Goal: Task Accomplishment & Management: Complete application form

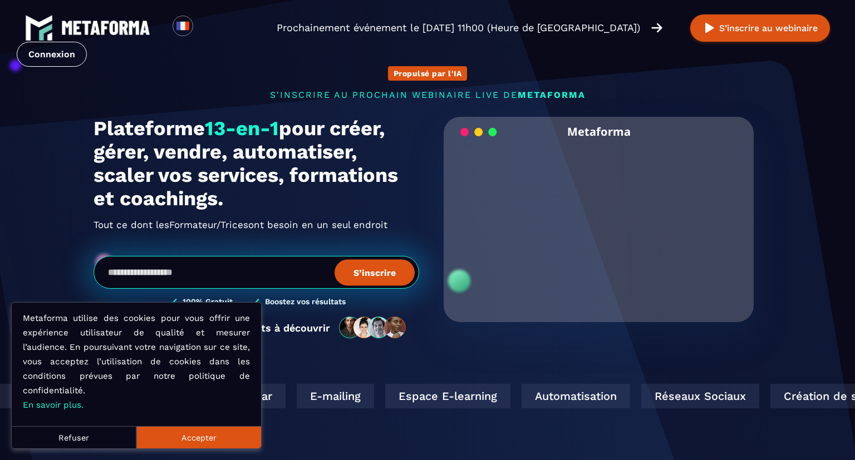
click at [164, 437] on button "Accepter" at bounding box center [198, 437] width 125 height 22
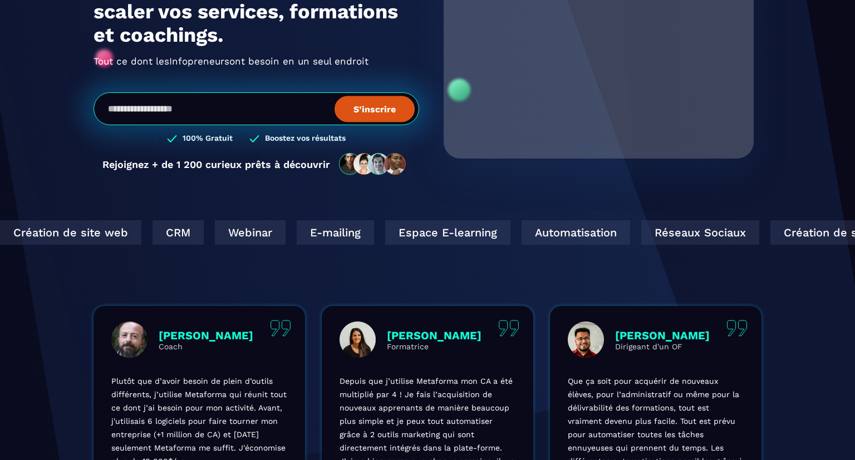
scroll to position [164, 0]
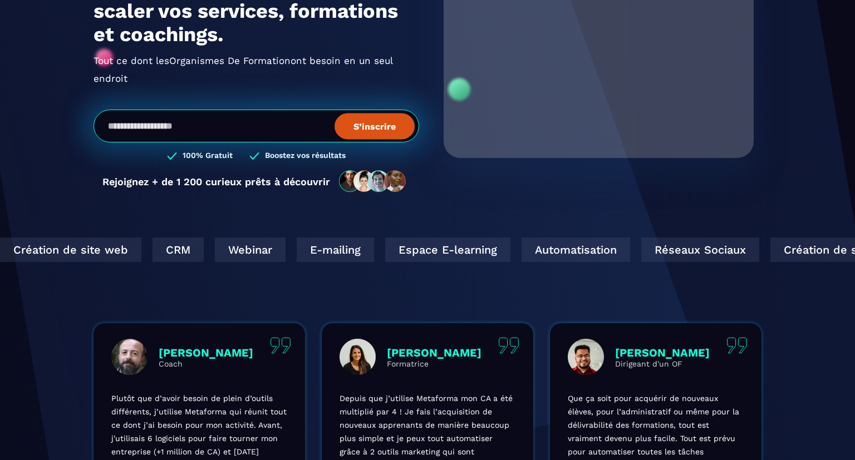
click at [466, 299] on div "Création de site web CRM Webinar E-mailing Espace E-learning Automatisation Rés…" at bounding box center [427, 281] width 855 height 86
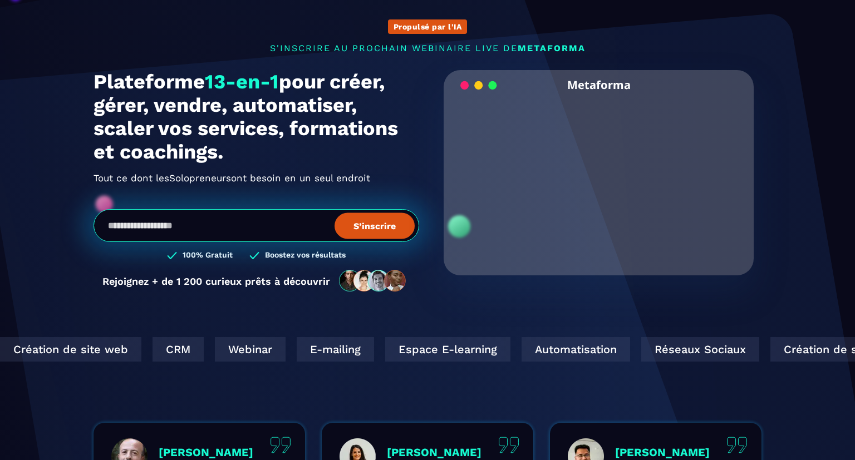
scroll to position [0, 0]
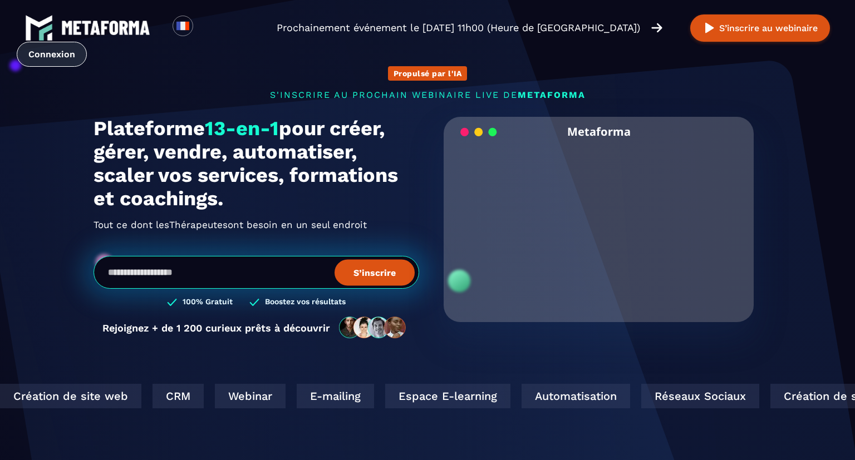
click at [87, 42] on link "Connexion" at bounding box center [52, 54] width 70 height 25
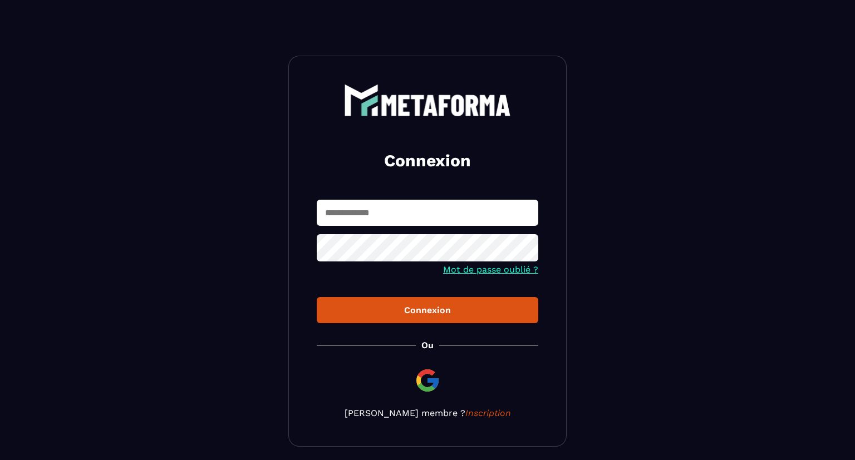
click at [460, 421] on div "Connexion Mot de passe oublié ? Connexion [PERSON_NAME] membre ? Inscription" at bounding box center [427, 251] width 278 height 391
click at [465, 413] on link "Inscription" at bounding box center [488, 413] width 46 height 11
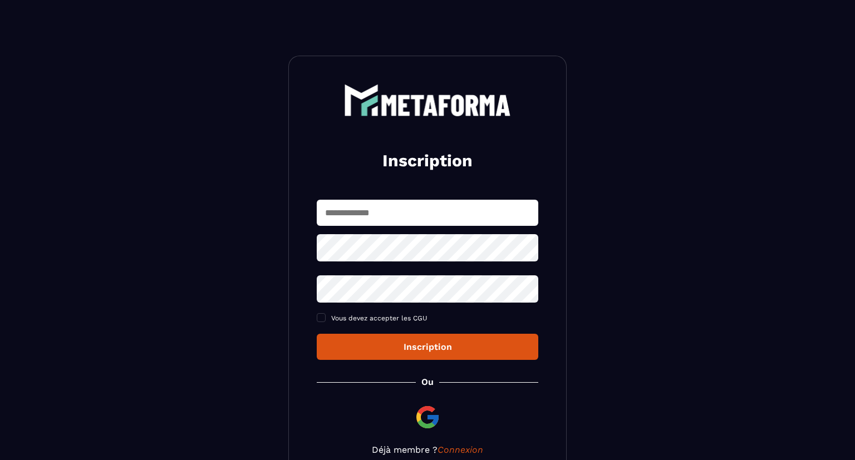
click at [398, 221] on input "text" at bounding box center [427, 213] width 221 height 26
type input "**********"
click at [486, 352] on div "Inscription" at bounding box center [427, 347] width 204 height 11
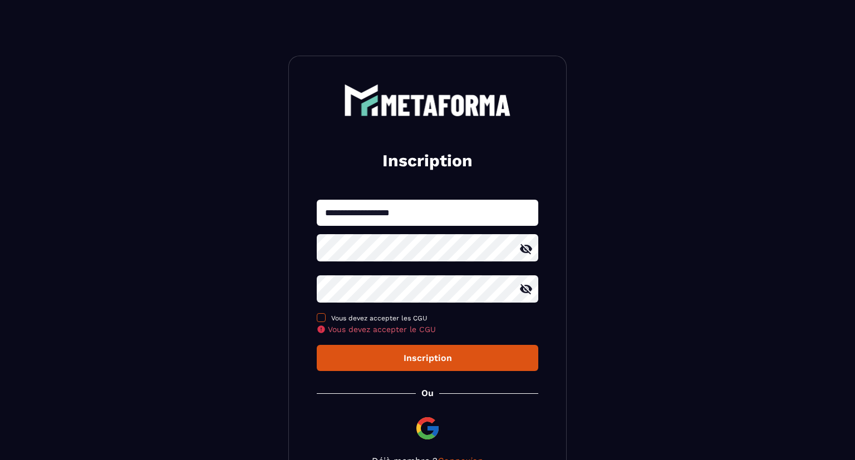
click at [323, 317] on span at bounding box center [321, 317] width 9 height 9
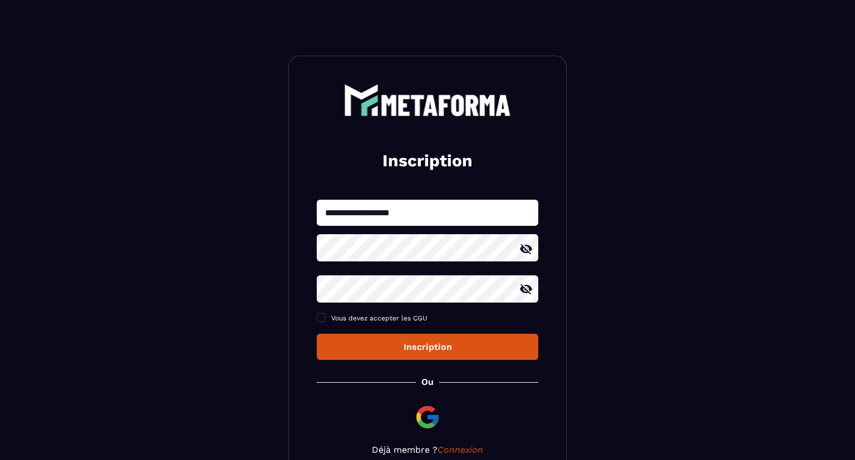
click at [423, 354] on button "Inscription" at bounding box center [427, 347] width 221 height 26
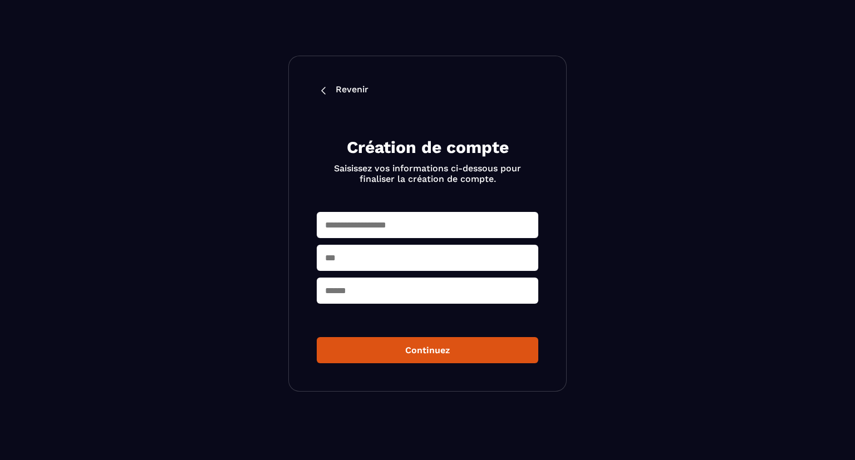
click at [497, 222] on input "text" at bounding box center [427, 225] width 221 height 26
click at [496, 223] on input "text" at bounding box center [427, 225] width 221 height 26
click at [497, 224] on input "text" at bounding box center [427, 225] width 221 height 26
click at [496, 226] on input "text" at bounding box center [427, 225] width 221 height 26
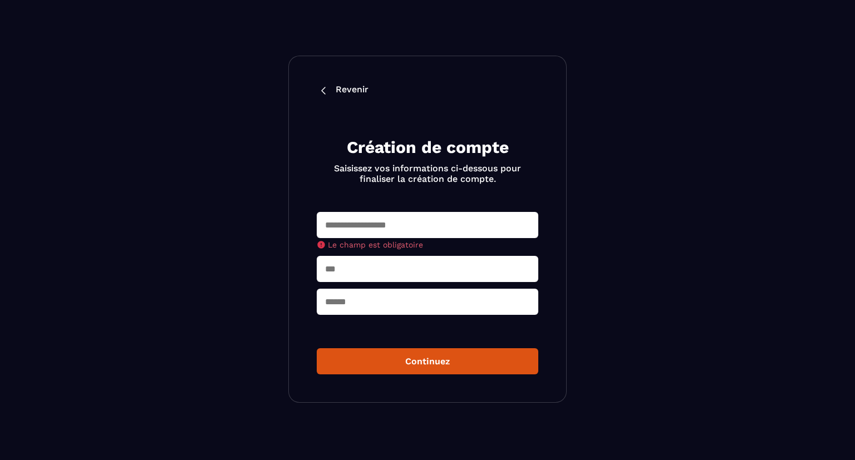
click at [410, 216] on input "text" at bounding box center [427, 225] width 221 height 26
type input "**********"
click at [457, 266] on input "text" at bounding box center [427, 269] width 221 height 26
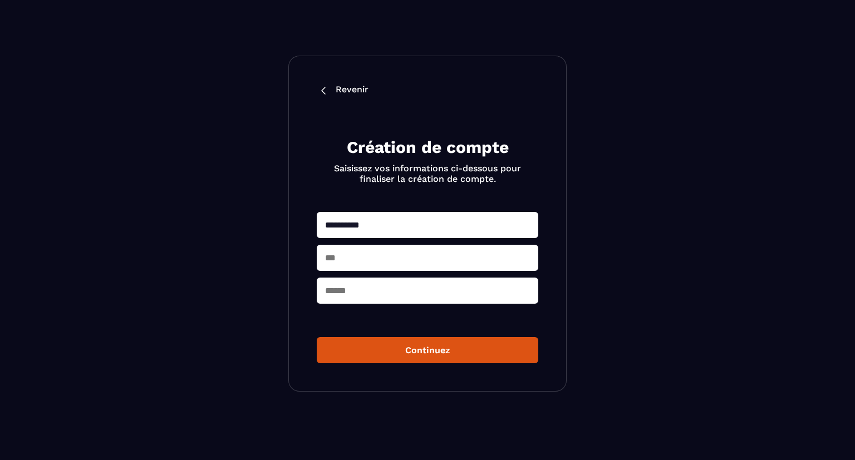
click at [455, 271] on input "text" at bounding box center [427, 258] width 221 height 26
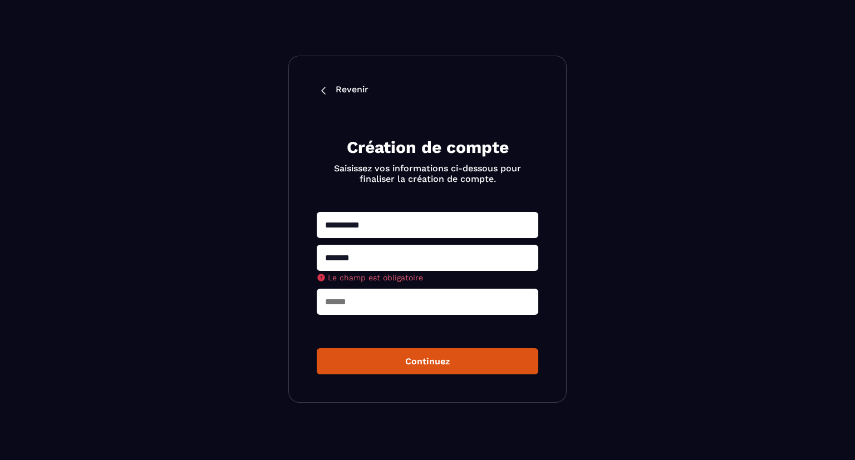
type input "*******"
click at [480, 309] on input "text" at bounding box center [427, 302] width 221 height 26
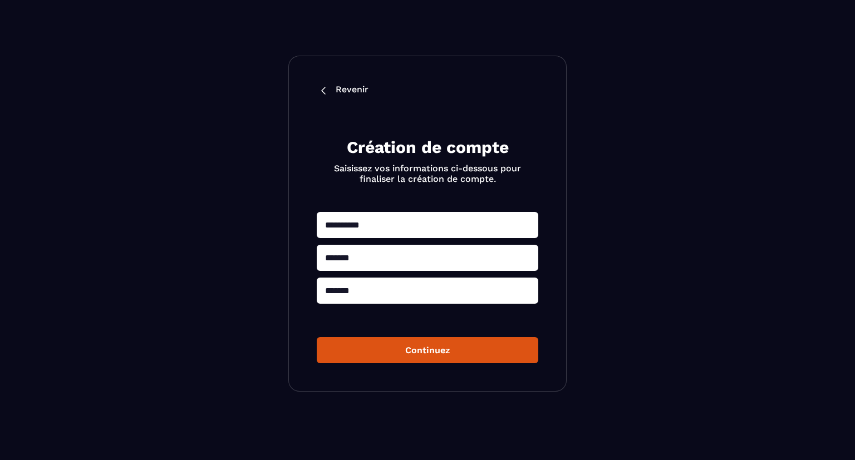
type input "********"
click at [467, 359] on button "Continuez" at bounding box center [427, 350] width 221 height 26
